Goal: Complete application form: Complete application form

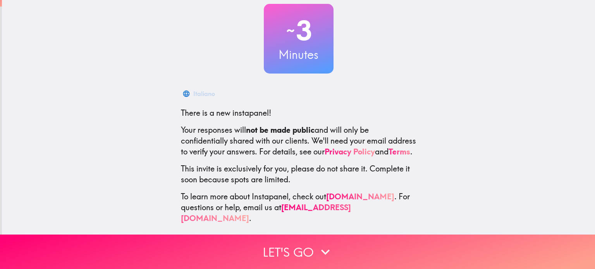
scroll to position [53, 0]
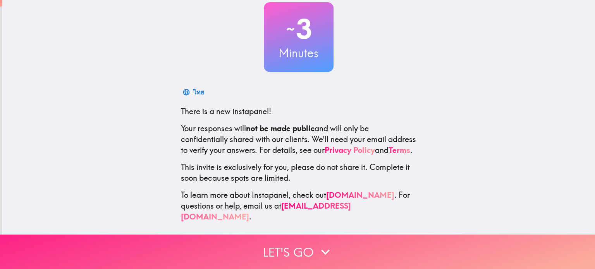
click at [298, 248] on button "Let's go" at bounding box center [297, 252] width 595 height 34
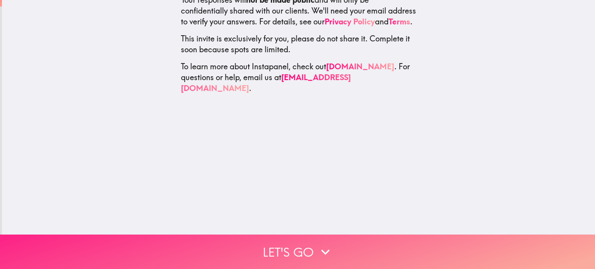
scroll to position [0, 0]
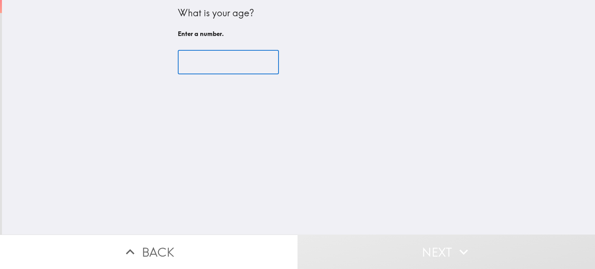
click at [202, 56] on input "number" at bounding box center [228, 62] width 101 height 24
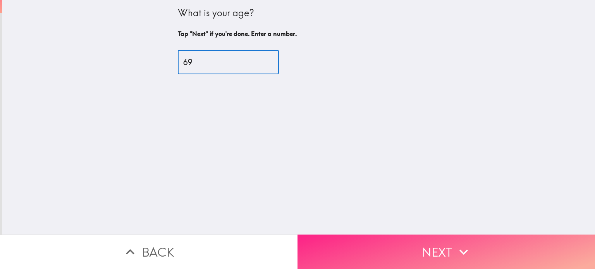
type input "69"
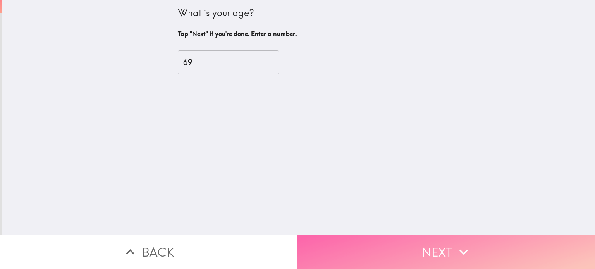
click at [417, 243] on button "Next" at bounding box center [447, 252] width 298 height 34
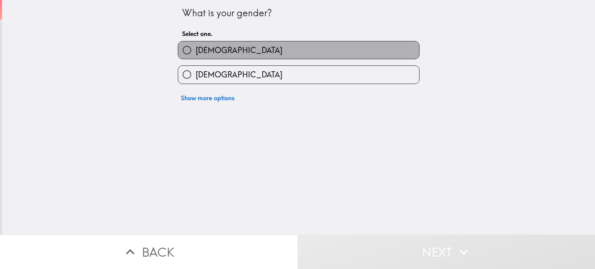
drag, startPoint x: 217, startPoint y: 52, endPoint x: 271, endPoint y: 97, distance: 69.9
click at [218, 53] on label "[DEMOGRAPHIC_DATA]" at bounding box center [298, 49] width 241 height 17
click at [196, 53] on input "[DEMOGRAPHIC_DATA]" at bounding box center [186, 49] width 17 height 17
radio input "true"
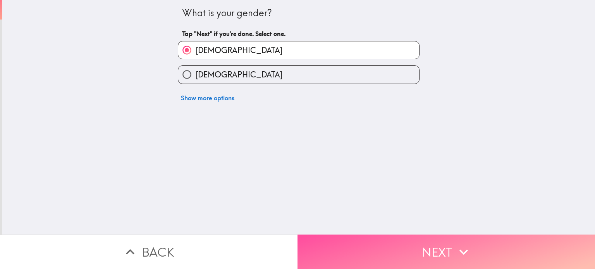
click at [362, 241] on button "Next" at bounding box center [447, 252] width 298 height 34
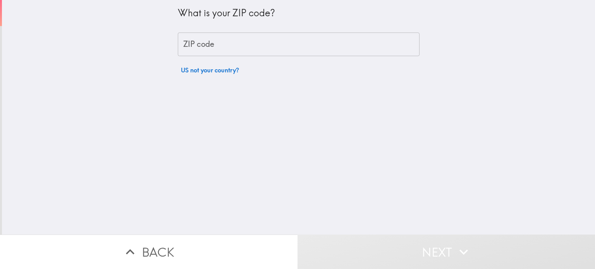
click at [229, 47] on input "ZIP code" at bounding box center [299, 45] width 242 height 24
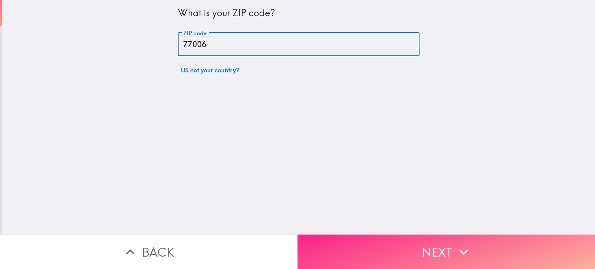
type input "77006"
click at [366, 245] on button "Next" at bounding box center [447, 252] width 298 height 34
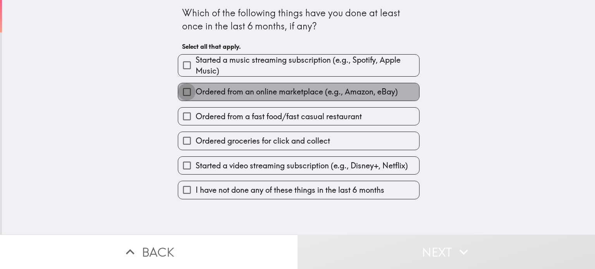
drag, startPoint x: 180, startPoint y: 91, endPoint x: 178, endPoint y: 99, distance: 7.5
click at [180, 93] on input "Ordered from an online marketplace (e.g., Amazon, eBay)" at bounding box center [186, 91] width 17 height 17
checkbox input "true"
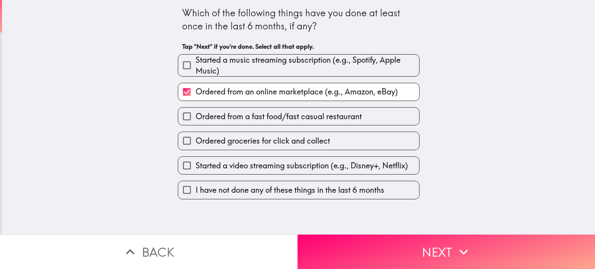
drag, startPoint x: 180, startPoint y: 119, endPoint x: 176, endPoint y: 128, distance: 9.4
click at [180, 119] on input "Ordered from a fast food/fast casual restaurant" at bounding box center [186, 116] width 17 height 17
checkbox input "true"
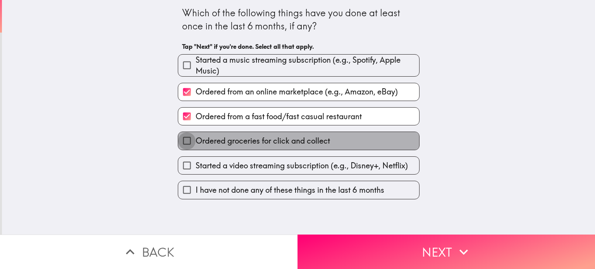
click at [178, 138] on input "Ordered groceries for click and collect" at bounding box center [186, 140] width 17 height 17
checkbox input "true"
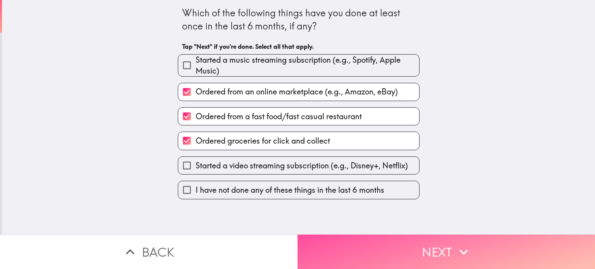
click at [407, 252] on button "Next" at bounding box center [447, 252] width 298 height 34
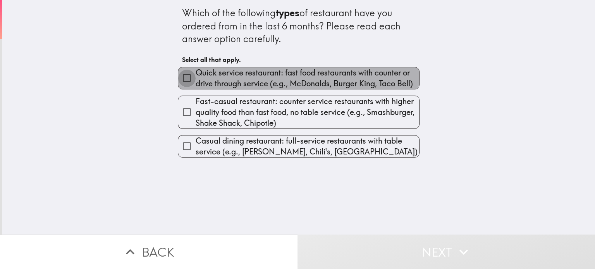
drag, startPoint x: 180, startPoint y: 80, endPoint x: 181, endPoint y: 96, distance: 15.9
click at [180, 81] on input "Quick service restaurant: fast food restaurants with counter or drive through s…" at bounding box center [186, 77] width 17 height 17
checkbox input "true"
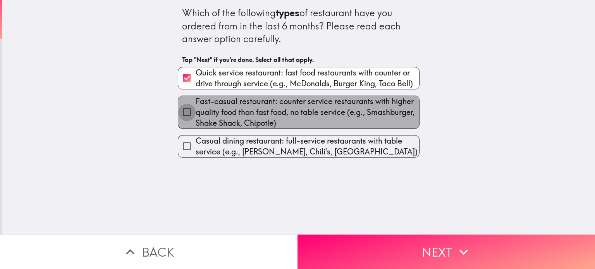
click at [178, 107] on input "Fast-casual restaurant: counter service restaurants with higher quality food th…" at bounding box center [186, 111] width 17 height 17
drag, startPoint x: 177, startPoint y: 107, endPoint x: 180, endPoint y: 111, distance: 5.0
click at [178, 109] on input "Fast-casual restaurant: counter service restaurants with higher quality food th…" at bounding box center [186, 111] width 17 height 17
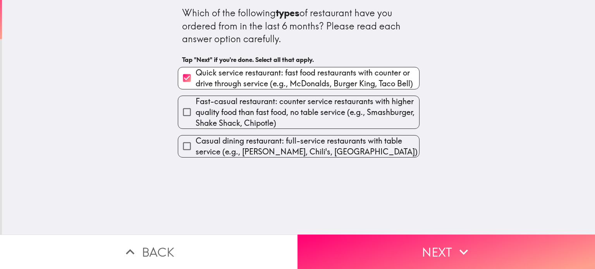
drag, startPoint x: 183, startPoint y: 108, endPoint x: 182, endPoint y: 113, distance: 4.8
click at [183, 108] on input "Fast-casual restaurant: counter service restaurants with higher quality food th…" at bounding box center [186, 111] width 17 height 17
checkbox input "true"
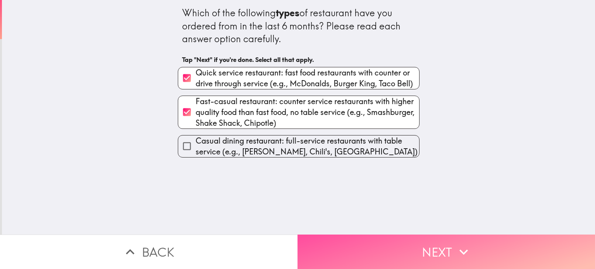
click at [358, 241] on button "Next" at bounding box center [447, 252] width 298 height 34
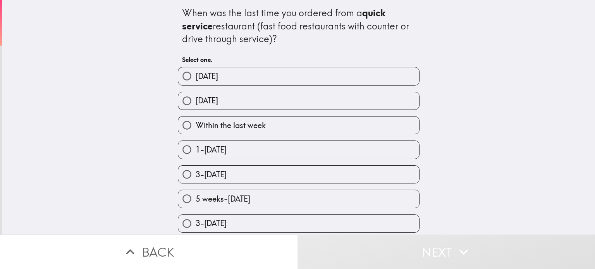
click at [226, 127] on span "Within the last week" at bounding box center [231, 125] width 70 height 11
click at [196, 127] on input "Within the last week" at bounding box center [186, 125] width 17 height 17
radio input "true"
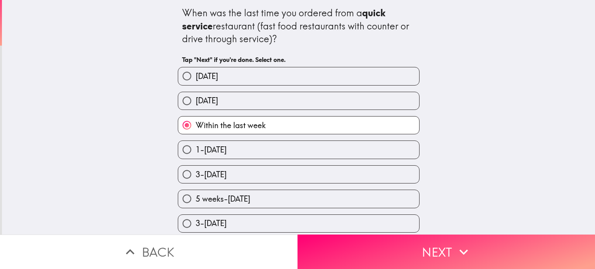
click at [408, 252] on button "Next" at bounding box center [447, 252] width 298 height 34
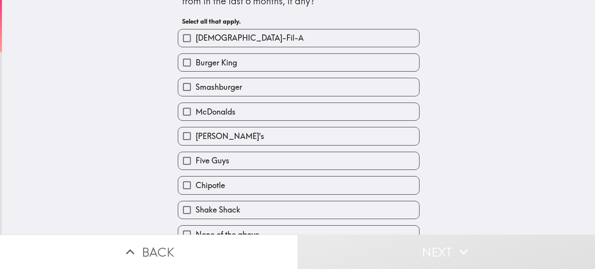
scroll to position [39, 0]
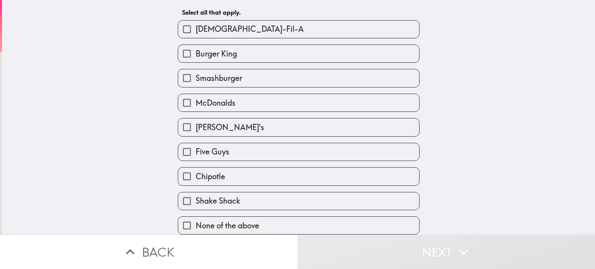
click at [243, 31] on label "[DEMOGRAPHIC_DATA]-Fil-A" at bounding box center [298, 29] width 241 height 17
click at [196, 31] on input "[DEMOGRAPHIC_DATA]-Fil-A" at bounding box center [186, 29] width 17 height 17
checkbox input "true"
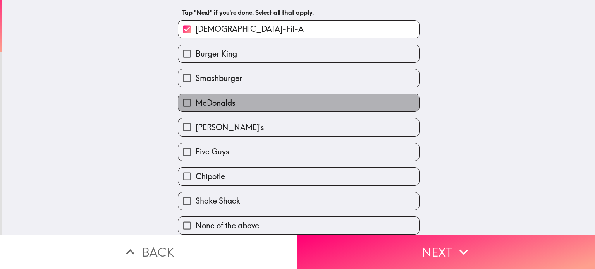
drag, startPoint x: 242, startPoint y: 97, endPoint x: 246, endPoint y: 122, distance: 24.8
click at [242, 98] on label "McDonalds" at bounding box center [298, 102] width 241 height 17
click at [196, 98] on input "McDonalds" at bounding box center [186, 102] width 17 height 17
checkbox input "true"
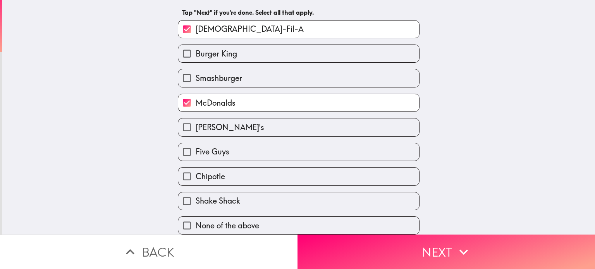
click at [236, 123] on label "[PERSON_NAME]'s" at bounding box center [298, 127] width 241 height 17
click at [196, 123] on input "[PERSON_NAME]'s" at bounding box center [186, 127] width 17 height 17
checkbox input "true"
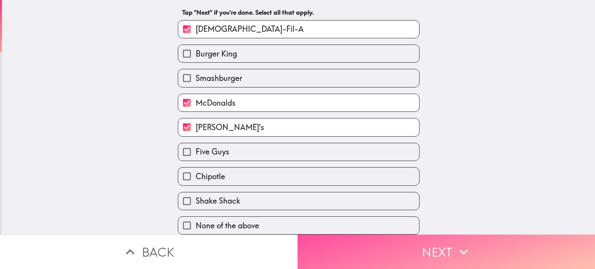
click at [398, 254] on button "Next" at bounding box center [447, 252] width 298 height 34
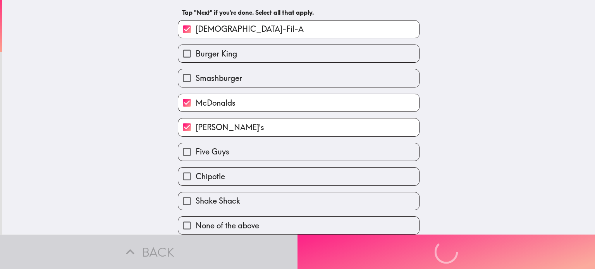
scroll to position [0, 0]
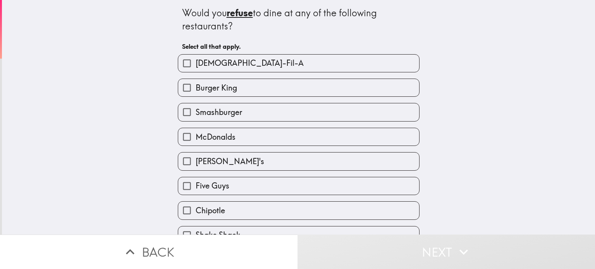
drag, startPoint x: 206, startPoint y: 89, endPoint x: 235, endPoint y: 116, distance: 38.9
click at [206, 90] on span "Burger King" at bounding box center [216, 88] width 41 height 11
click at [196, 90] on input "Burger King" at bounding box center [186, 87] width 17 height 17
checkbox input "true"
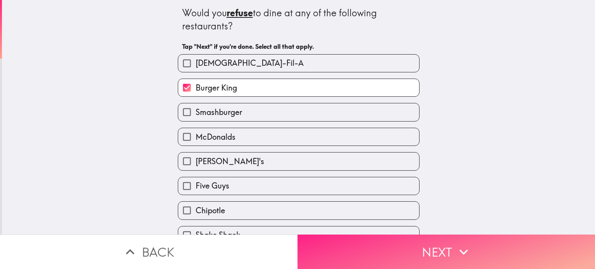
click at [411, 249] on button "Next" at bounding box center [447, 252] width 298 height 34
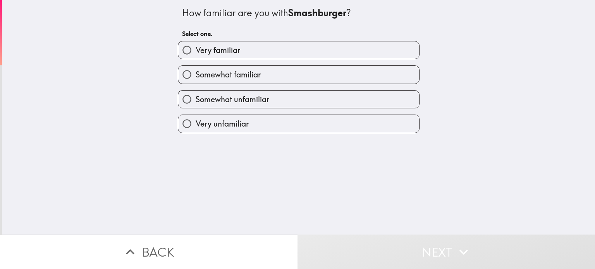
click at [221, 103] on span "Somewhat unfamiliar" at bounding box center [233, 99] width 74 height 11
click at [196, 103] on input "Somewhat unfamiliar" at bounding box center [186, 99] width 17 height 17
radio input "true"
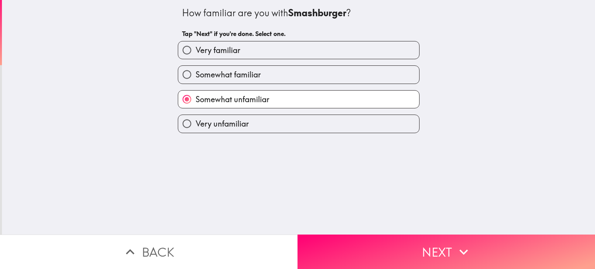
drag, startPoint x: 380, startPoint y: 240, endPoint x: 378, endPoint y: 236, distance: 4.5
click at [380, 240] on button "Next" at bounding box center [447, 252] width 298 height 34
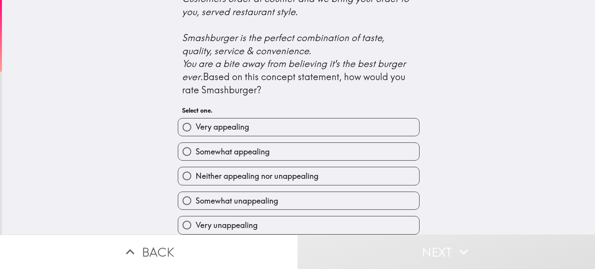
scroll to position [344, 0]
drag, startPoint x: 217, startPoint y: 116, endPoint x: 237, endPoint y: 129, distance: 23.7
click at [217, 119] on label "Very appealing" at bounding box center [298, 127] width 241 height 17
click at [196, 119] on input "Very appealing" at bounding box center [186, 127] width 17 height 17
radio input "true"
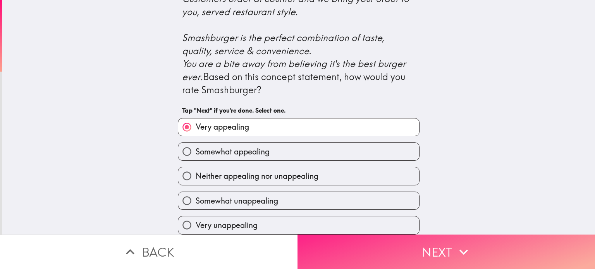
click at [402, 247] on button "Next" at bounding box center [447, 252] width 298 height 34
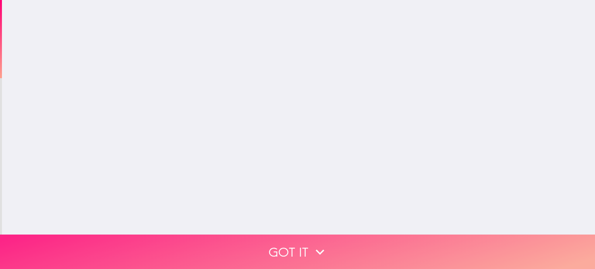
scroll to position [0, 0]
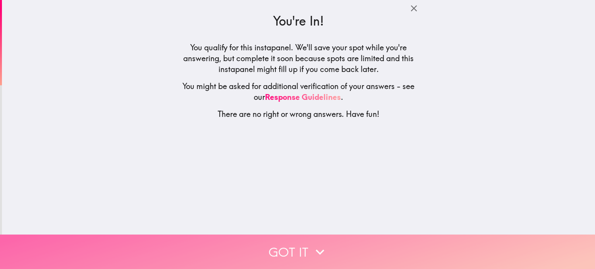
click at [301, 250] on button "Got it" at bounding box center [297, 252] width 595 height 34
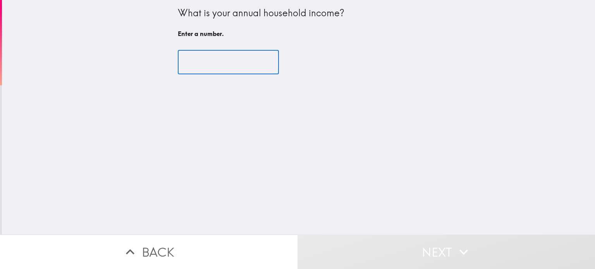
click at [201, 64] on input "number" at bounding box center [228, 62] width 101 height 24
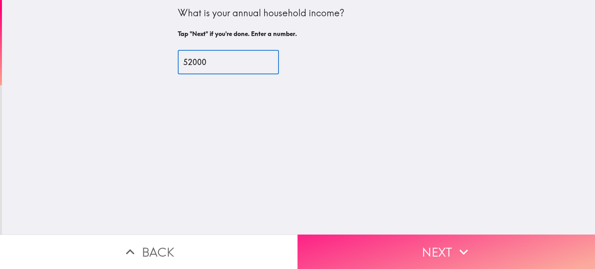
type input "52000"
click at [390, 247] on button "Next" at bounding box center [447, 252] width 298 height 34
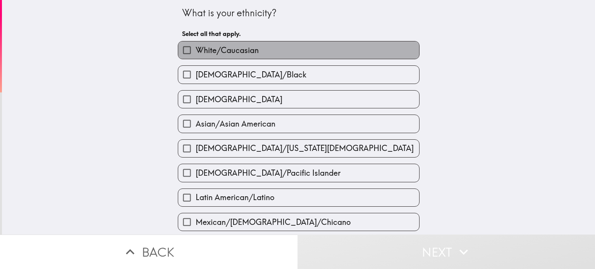
click at [209, 55] on span "White/Caucasian" at bounding box center [227, 50] width 63 height 11
click at [196, 55] on input "White/Caucasian" at bounding box center [186, 49] width 17 height 17
checkbox input "true"
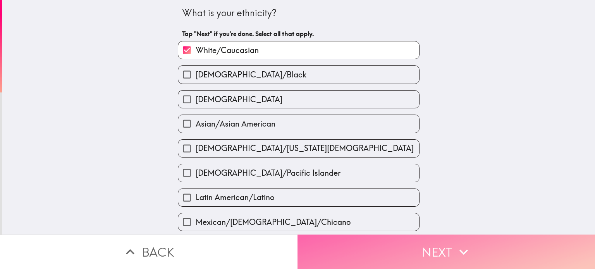
click at [364, 246] on button "Next" at bounding box center [447, 252] width 298 height 34
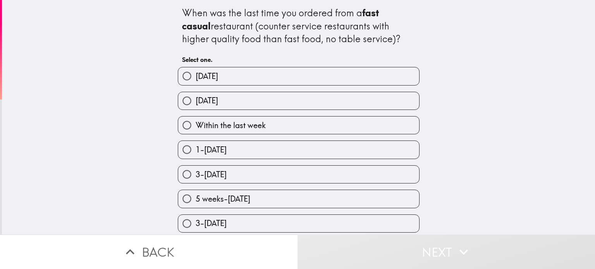
scroll to position [27, 0]
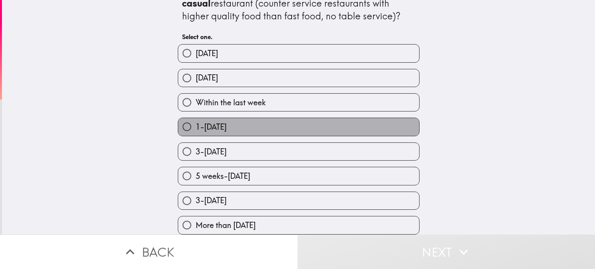
drag, startPoint x: 226, startPoint y: 122, endPoint x: 245, endPoint y: 148, distance: 32.3
click at [226, 124] on span "1-[DATE]" at bounding box center [211, 127] width 31 height 11
click at [196, 124] on input "1-[DATE]" at bounding box center [186, 126] width 17 height 17
radio input "true"
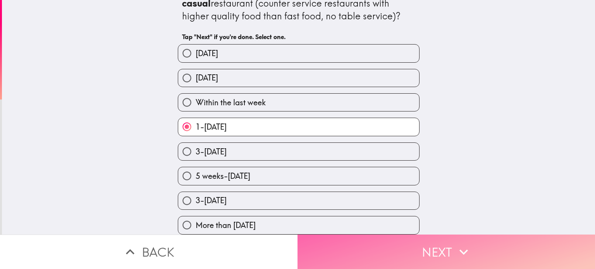
click at [380, 241] on button "Next" at bounding box center [447, 252] width 298 height 34
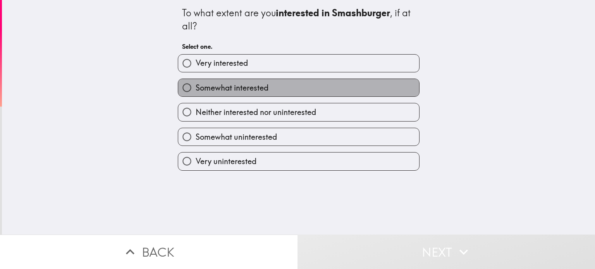
click at [253, 86] on span "Somewhat interested" at bounding box center [232, 88] width 73 height 11
click at [196, 86] on input "Somewhat interested" at bounding box center [186, 87] width 17 height 17
radio input "true"
drag, startPoint x: 253, startPoint y: 86, endPoint x: 297, endPoint y: 116, distance: 53.2
click at [253, 86] on span "Somewhat interested" at bounding box center [232, 88] width 73 height 11
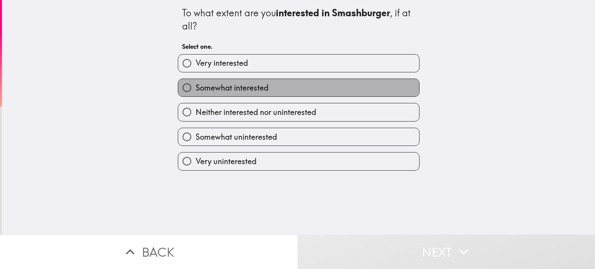
click at [196, 86] on input "Somewhat interested" at bounding box center [186, 87] width 17 height 17
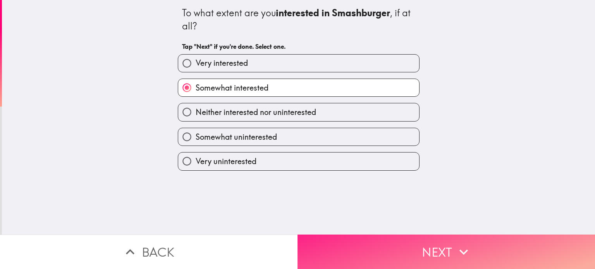
click at [386, 241] on button "Next" at bounding box center [447, 252] width 298 height 34
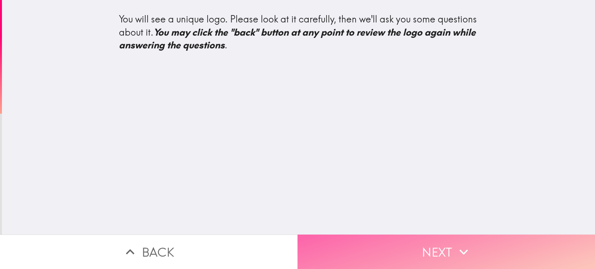
click at [441, 249] on button "Next" at bounding box center [447, 252] width 298 height 34
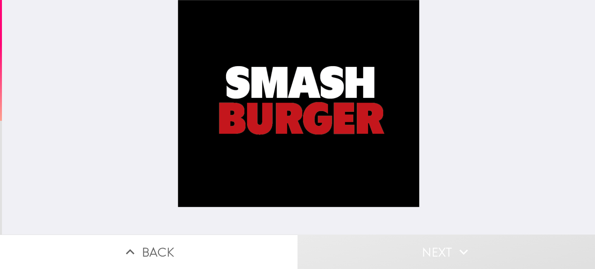
click at [352, 181] on div at bounding box center [299, 117] width 242 height 235
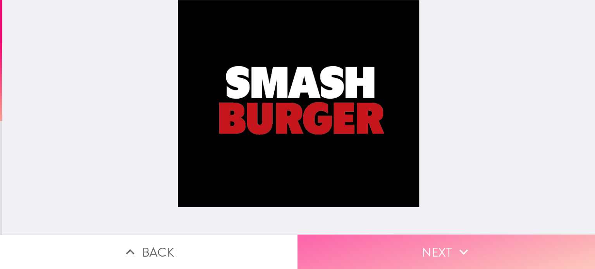
click at [429, 245] on button "Next" at bounding box center [447, 252] width 298 height 34
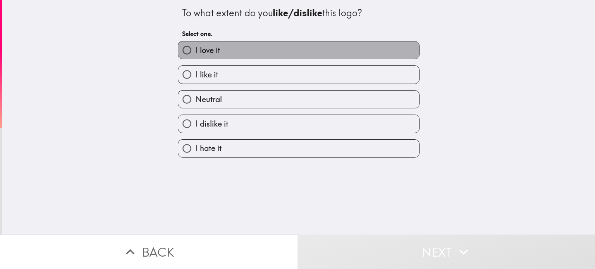
drag, startPoint x: 228, startPoint y: 54, endPoint x: 259, endPoint y: 96, distance: 51.9
click at [229, 55] on label "I love it" at bounding box center [298, 49] width 241 height 17
click at [196, 55] on input "I love it" at bounding box center [186, 49] width 17 height 17
radio input "true"
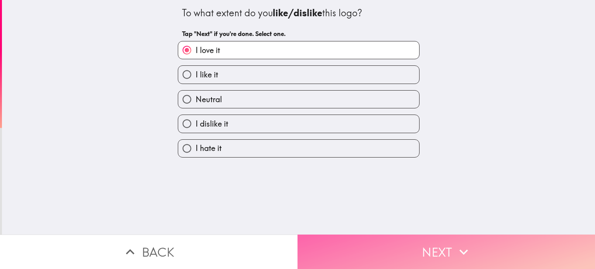
drag, startPoint x: 403, startPoint y: 249, endPoint x: 394, endPoint y: 245, distance: 9.9
click at [398, 248] on button "Next" at bounding box center [447, 252] width 298 height 34
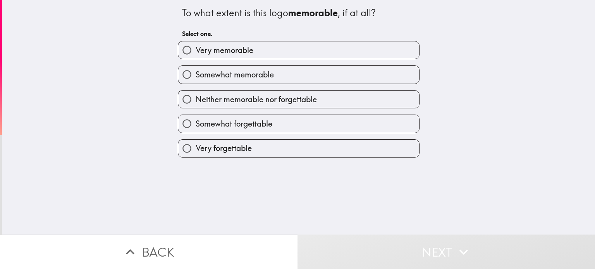
drag, startPoint x: 232, startPoint y: 67, endPoint x: 243, endPoint y: 87, distance: 22.6
click at [233, 71] on label "Somewhat memorable" at bounding box center [298, 74] width 241 height 17
click at [196, 71] on input "Somewhat memorable" at bounding box center [186, 74] width 17 height 17
radio input "true"
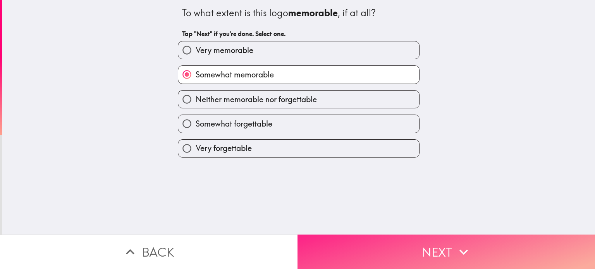
click at [386, 244] on button "Next" at bounding box center [447, 252] width 298 height 34
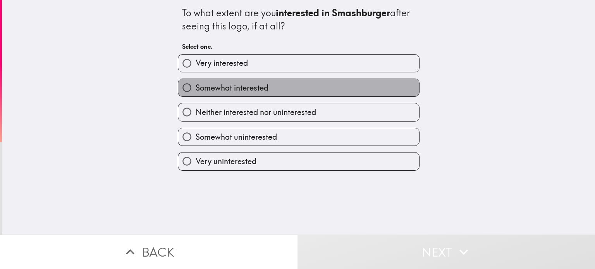
click at [240, 86] on span "Somewhat interested" at bounding box center [232, 88] width 73 height 11
click at [196, 86] on input "Somewhat interested" at bounding box center [186, 87] width 17 height 17
radio input "true"
drag, startPoint x: 240, startPoint y: 86, endPoint x: 264, endPoint y: 107, distance: 31.3
click at [240, 88] on span "Somewhat interested" at bounding box center [232, 88] width 73 height 11
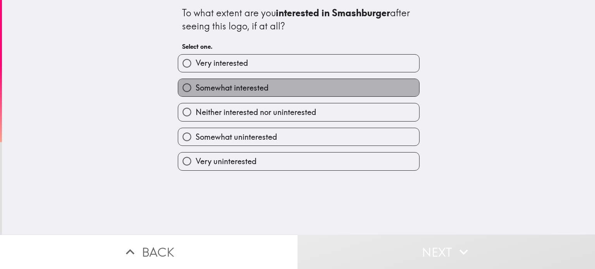
click at [196, 88] on input "Somewhat interested" at bounding box center [186, 87] width 17 height 17
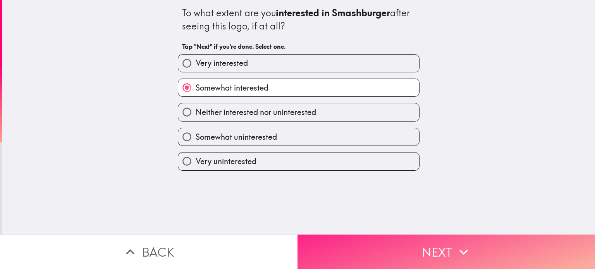
click at [392, 249] on button "Next" at bounding box center [447, 252] width 298 height 34
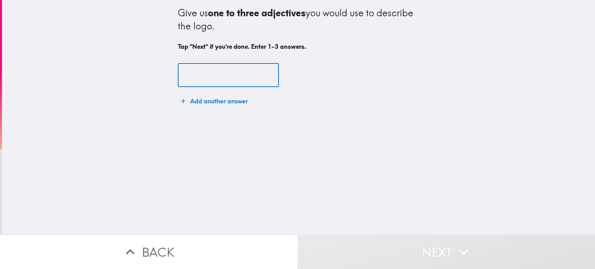
click at [194, 77] on input "text" at bounding box center [228, 76] width 101 height 24
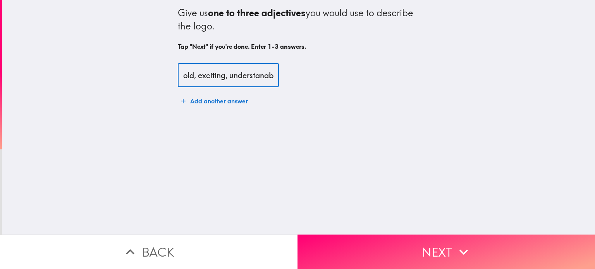
scroll to position [0, 17]
click at [247, 77] on input "bold, exciting, understanable" at bounding box center [228, 76] width 101 height 24
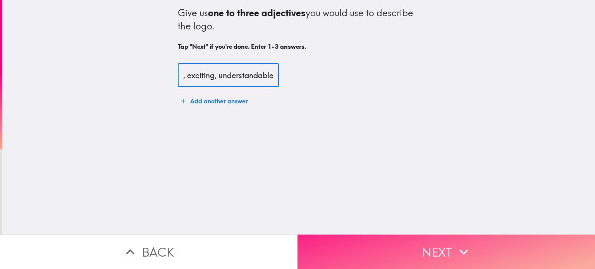
type input "bold, exciting, understandable"
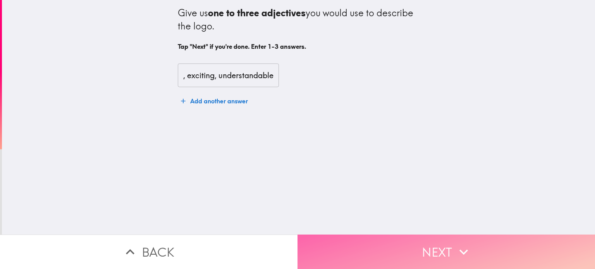
scroll to position [0, 0]
click at [431, 246] on button "Next" at bounding box center [447, 252] width 298 height 34
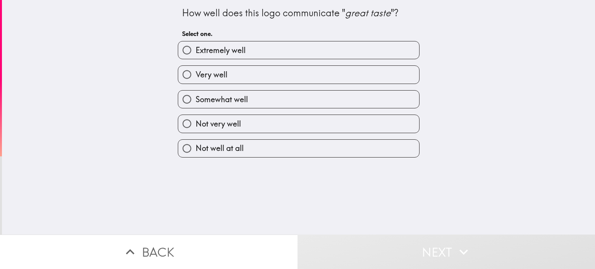
click at [243, 76] on label "Very well" at bounding box center [298, 74] width 241 height 17
click at [196, 76] on input "Very well" at bounding box center [186, 74] width 17 height 17
radio input "true"
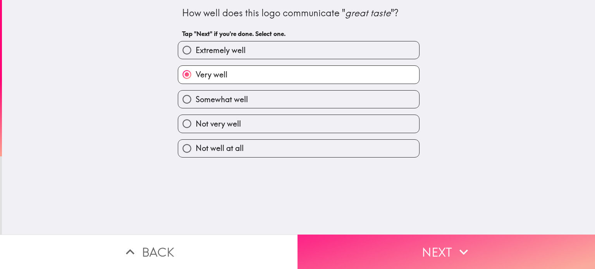
drag, startPoint x: 367, startPoint y: 222, endPoint x: 370, endPoint y: 231, distance: 8.7
click at [366, 227] on div "How well does this logo communicate " great taste "? Tap "Next" if you're done.…" at bounding box center [298, 117] width 593 height 235
click at [373, 239] on button "Next" at bounding box center [447, 252] width 298 height 34
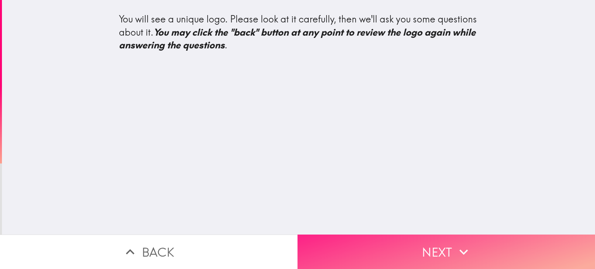
click at [448, 248] on button "Next" at bounding box center [447, 252] width 298 height 34
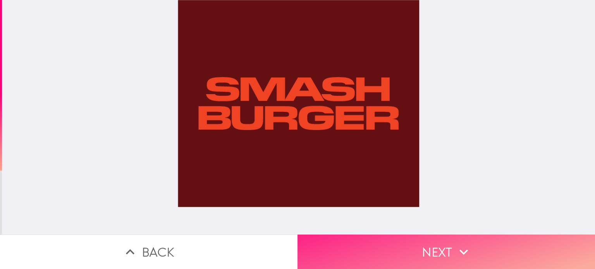
click at [447, 248] on button "Next" at bounding box center [447, 252] width 298 height 34
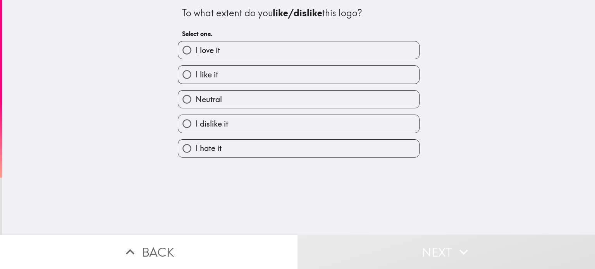
drag, startPoint x: 228, startPoint y: 77, endPoint x: 236, endPoint y: 81, distance: 8.5
click at [229, 78] on label "I like it" at bounding box center [298, 74] width 241 height 17
click at [196, 78] on input "I like it" at bounding box center [186, 74] width 17 height 17
radio input "true"
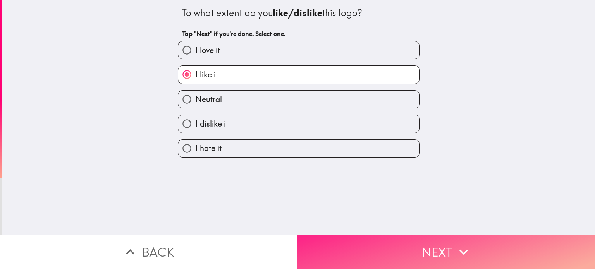
click at [401, 249] on button "Next" at bounding box center [447, 252] width 298 height 34
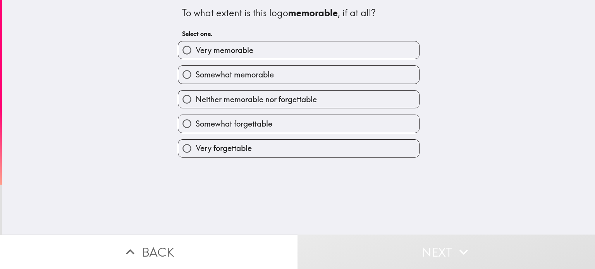
click at [227, 55] on span "Very memorable" at bounding box center [225, 50] width 58 height 11
click at [196, 55] on input "Very memorable" at bounding box center [186, 49] width 17 height 17
radio input "true"
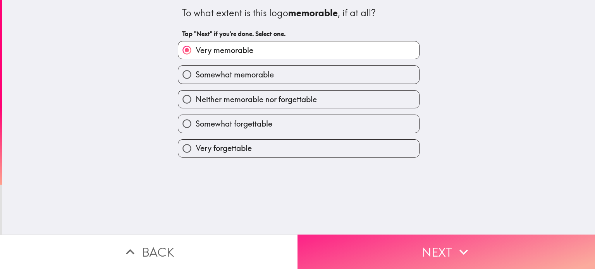
click at [414, 245] on button "Next" at bounding box center [447, 252] width 298 height 34
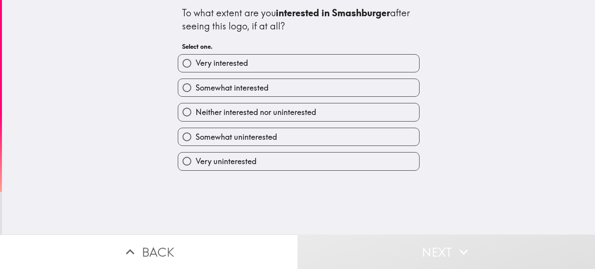
drag, startPoint x: 228, startPoint y: 66, endPoint x: 233, endPoint y: 72, distance: 8.0
click at [228, 66] on span "Very interested" at bounding box center [222, 63] width 52 height 11
click at [196, 66] on input "Very interested" at bounding box center [186, 63] width 17 height 17
radio input "true"
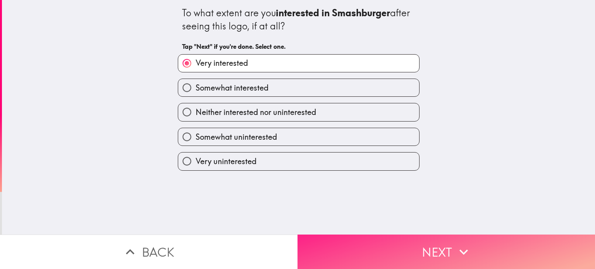
drag, startPoint x: 402, startPoint y: 236, endPoint x: 408, endPoint y: 238, distance: 6.4
click at [402, 236] on button "Next" at bounding box center [447, 252] width 298 height 34
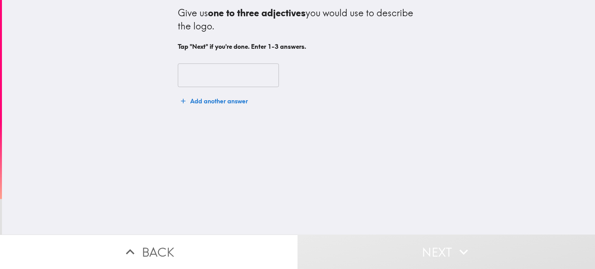
click at [208, 82] on input "text" at bounding box center [228, 76] width 101 height 24
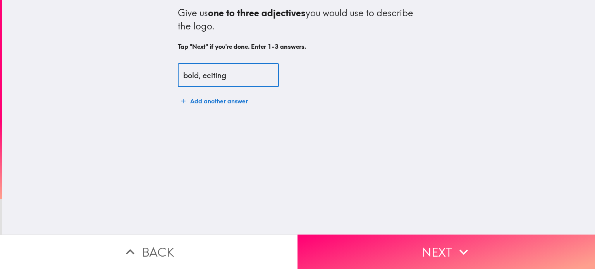
click at [202, 76] on input "bold, eciting" at bounding box center [228, 76] width 101 height 24
click at [228, 82] on input "bold, exciting" at bounding box center [228, 76] width 101 height 24
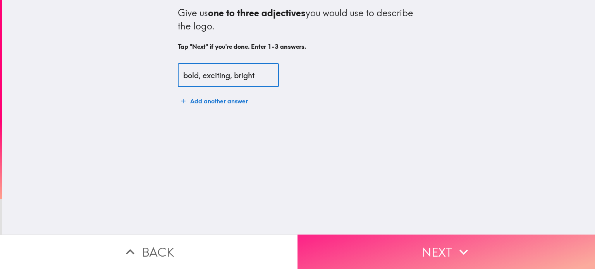
type input "bold, exciting, bright"
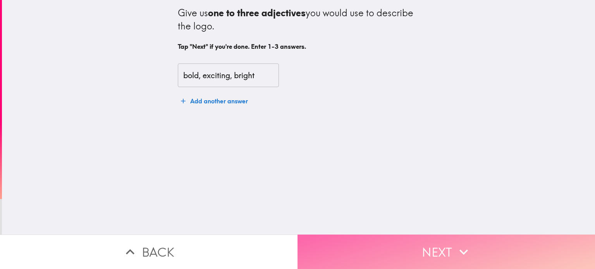
drag, startPoint x: 406, startPoint y: 251, endPoint x: 398, endPoint y: 249, distance: 8.7
click at [406, 251] on button "Next" at bounding box center [447, 252] width 298 height 34
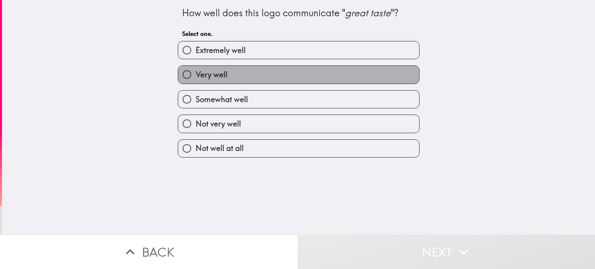
drag, startPoint x: 211, startPoint y: 68, endPoint x: 221, endPoint y: 78, distance: 14.8
click at [212, 69] on label "Very well" at bounding box center [298, 74] width 241 height 17
click at [196, 69] on input "Very well" at bounding box center [186, 74] width 17 height 17
radio input "true"
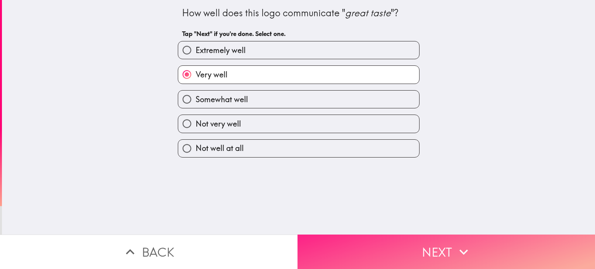
click at [388, 251] on button "Next" at bounding box center [447, 252] width 298 height 34
click at [388, 250] on button "Next" at bounding box center [447, 252] width 298 height 34
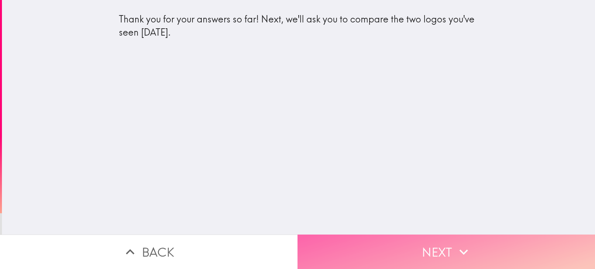
click at [447, 248] on button "Next" at bounding box center [447, 252] width 298 height 34
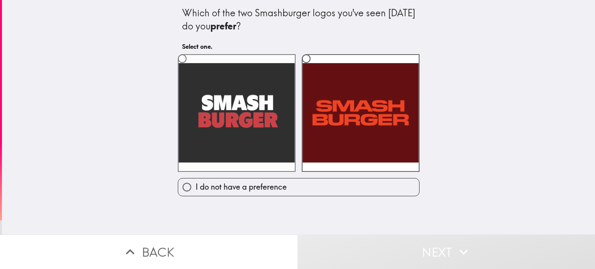
click at [224, 128] on label at bounding box center [237, 113] width 118 height 118
click at [191, 67] on input "radio" at bounding box center [182, 58] width 17 height 17
radio input "true"
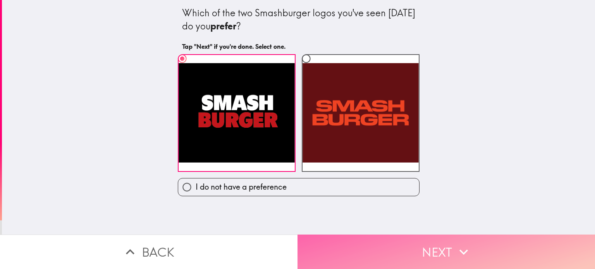
click at [386, 246] on button "Next" at bounding box center [447, 252] width 298 height 34
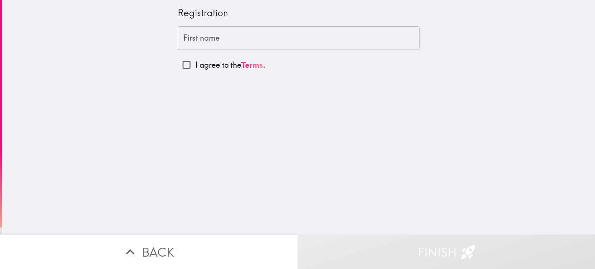
click at [195, 37] on input "First name" at bounding box center [299, 38] width 242 height 24
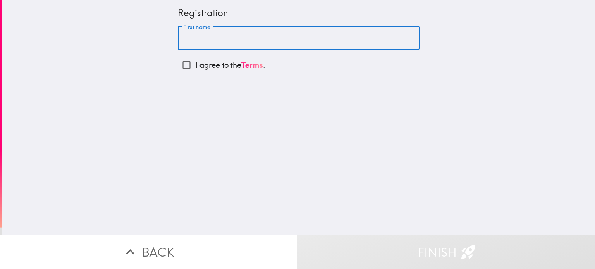
type input "[PERSON_NAME]"
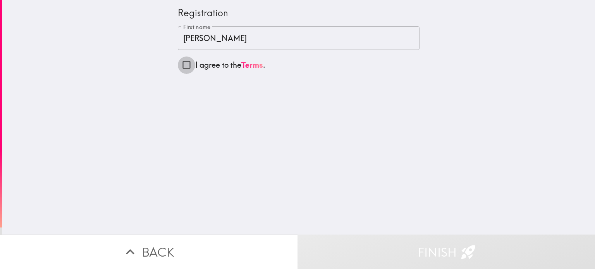
click at [181, 66] on input "I agree to the Terms ." at bounding box center [186, 64] width 17 height 17
checkbox input "true"
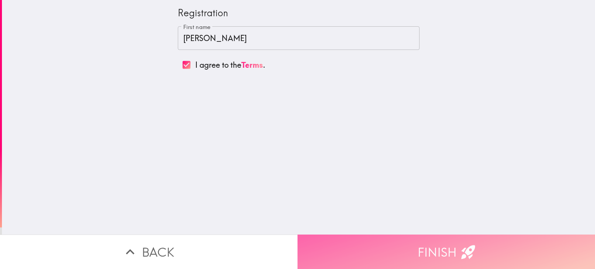
click at [404, 247] on button "Finish" at bounding box center [447, 252] width 298 height 34
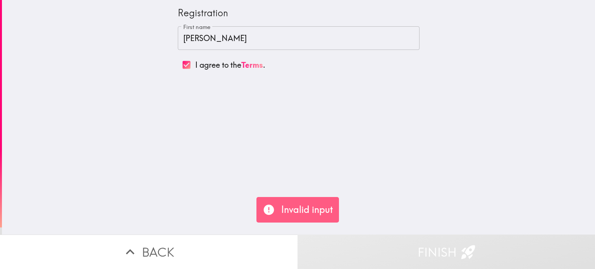
click at [288, 160] on div "Registration First name [PERSON_NAME] First name I agree to the Terms ." at bounding box center [298, 117] width 593 height 235
click at [259, 112] on div "Registration First name [PERSON_NAME] First name I agree to the Terms ." at bounding box center [298, 117] width 593 height 235
click at [302, 214] on p "Invalid input" at bounding box center [307, 210] width 52 height 13
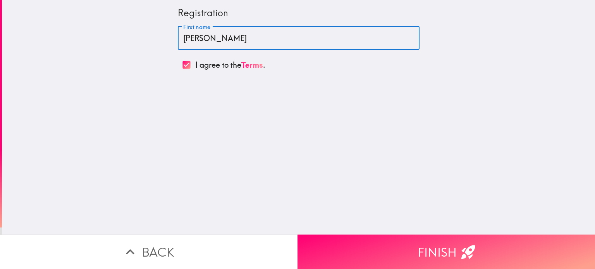
click at [238, 44] on input "[PERSON_NAME]" at bounding box center [299, 38] width 242 height 24
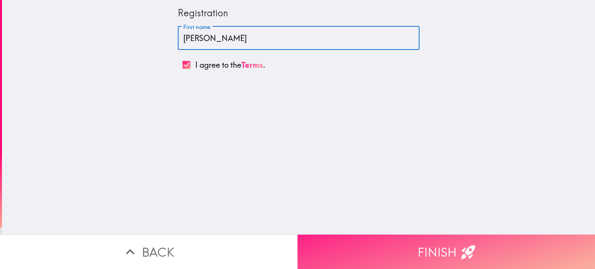
click at [423, 241] on button "Finish" at bounding box center [447, 252] width 298 height 34
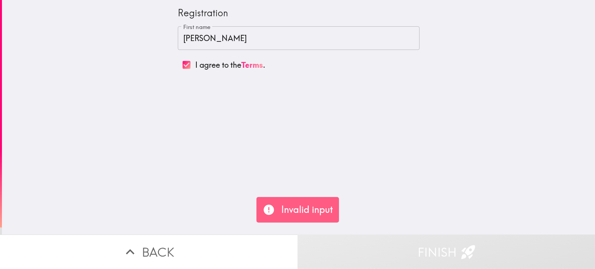
click at [305, 182] on div "Registration First name [PERSON_NAME] First name I agree to the Terms ." at bounding box center [298, 117] width 593 height 235
click at [240, 47] on input "[PERSON_NAME]" at bounding box center [299, 38] width 242 height 24
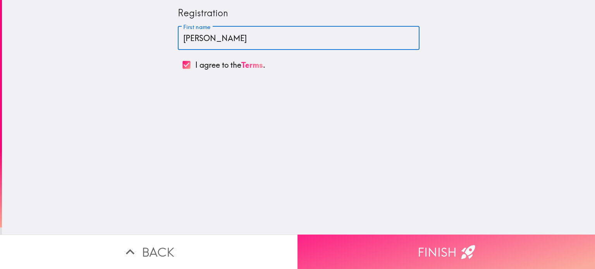
type input "[PERSON_NAME]"
click at [428, 243] on button "Finish" at bounding box center [447, 252] width 298 height 34
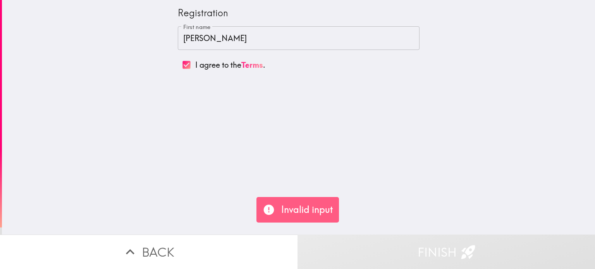
click at [289, 215] on p "Invalid input" at bounding box center [307, 210] width 52 height 13
